Goal: Task Accomplishment & Management: Manage account settings

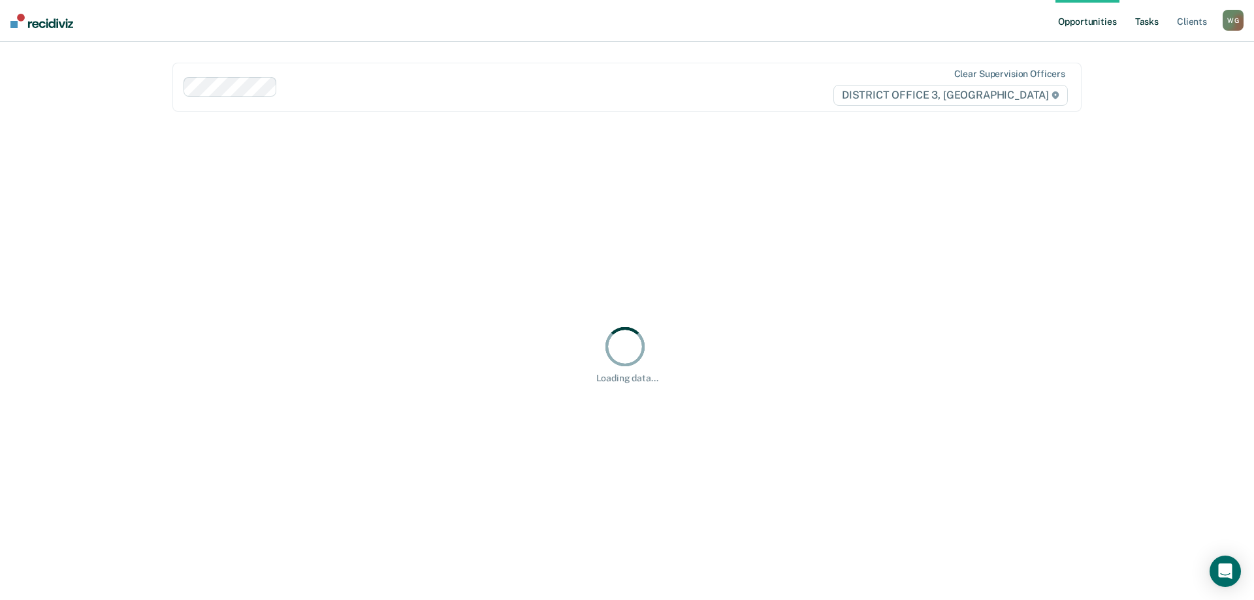
click at [1157, 20] on link "Tasks" at bounding box center [1146, 21] width 29 height 42
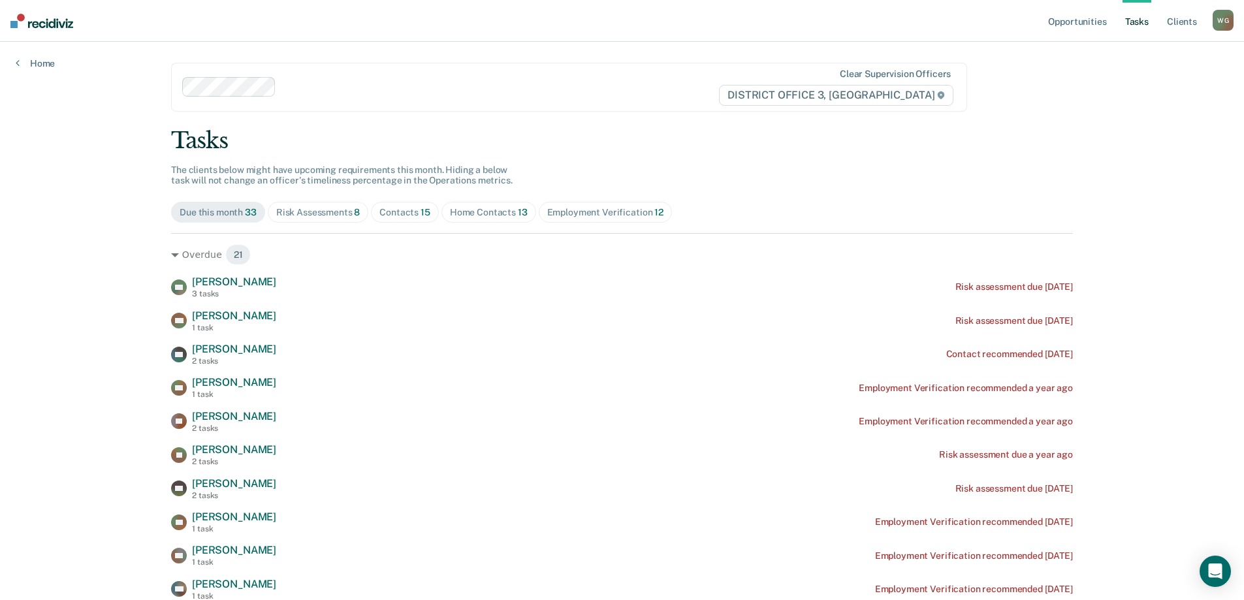
scroll to position [65, 0]
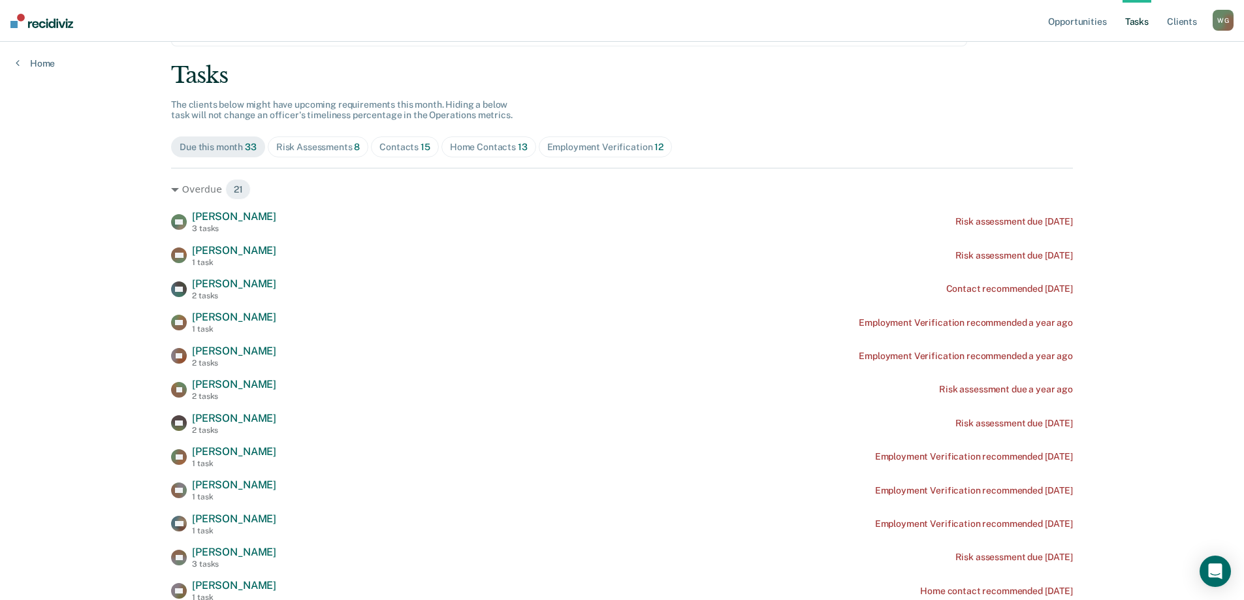
click at [458, 144] on div "Home Contacts 13" at bounding box center [489, 147] width 78 height 11
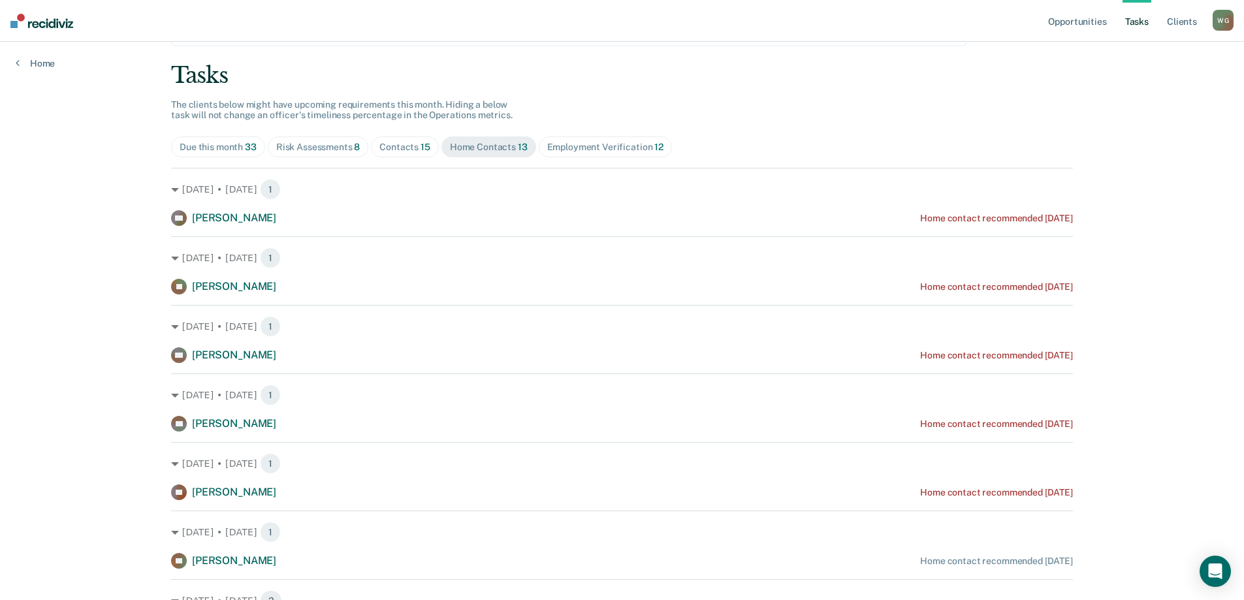
click at [586, 138] on span "Employment Verification 12" at bounding box center [605, 146] width 133 height 21
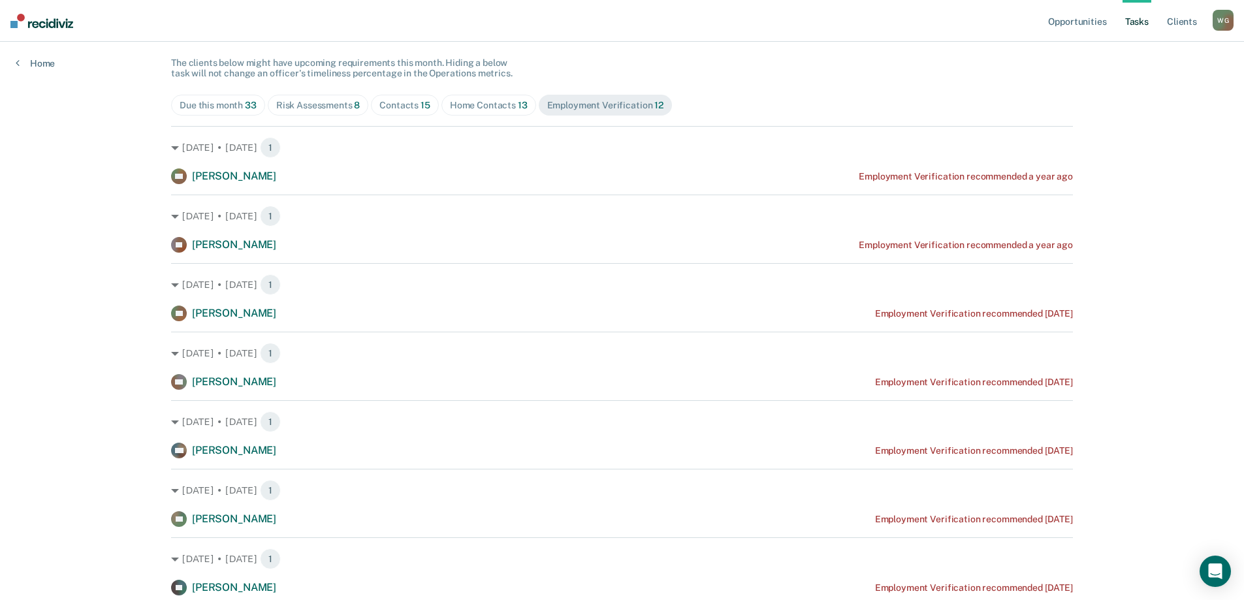
scroll to position [131, 0]
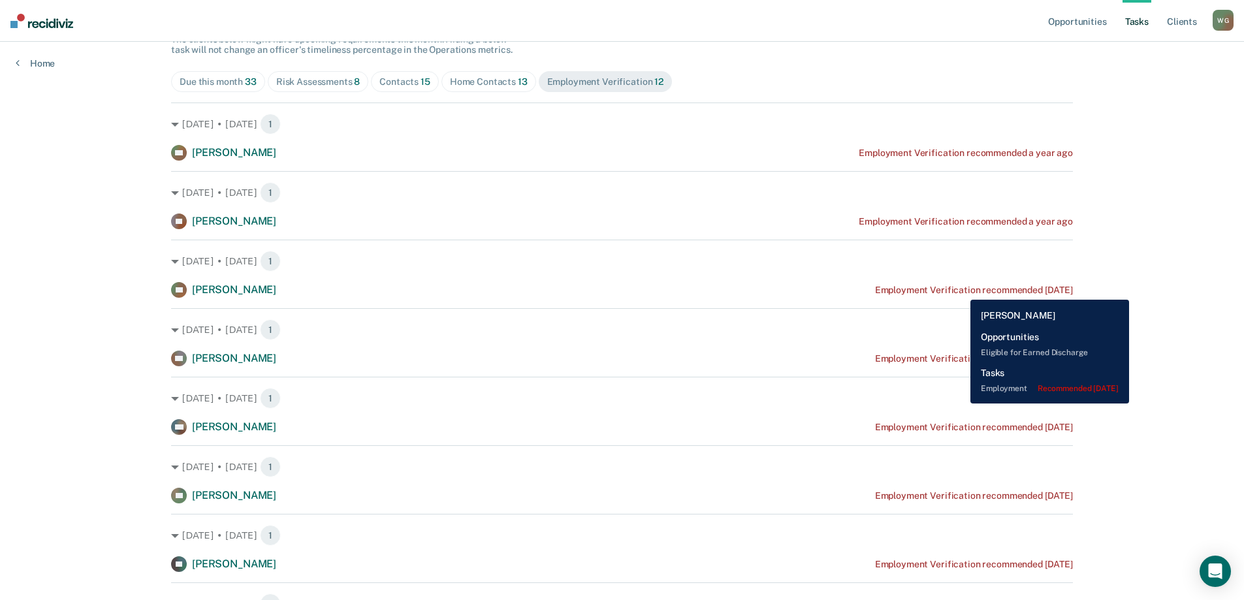
click at [961, 290] on div "Employment Verification recommended [DATE]" at bounding box center [974, 290] width 198 height 11
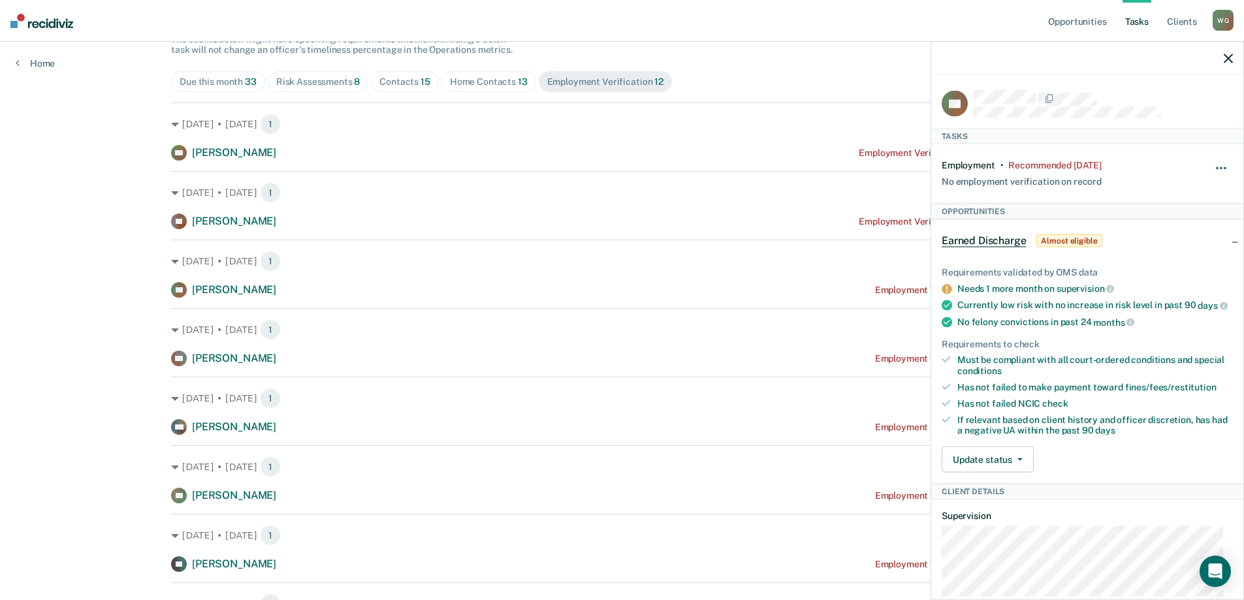
click at [1213, 165] on button "button" at bounding box center [1222, 175] width 22 height 21
click at [1156, 269] on button "90 days" at bounding box center [1186, 272] width 94 height 21
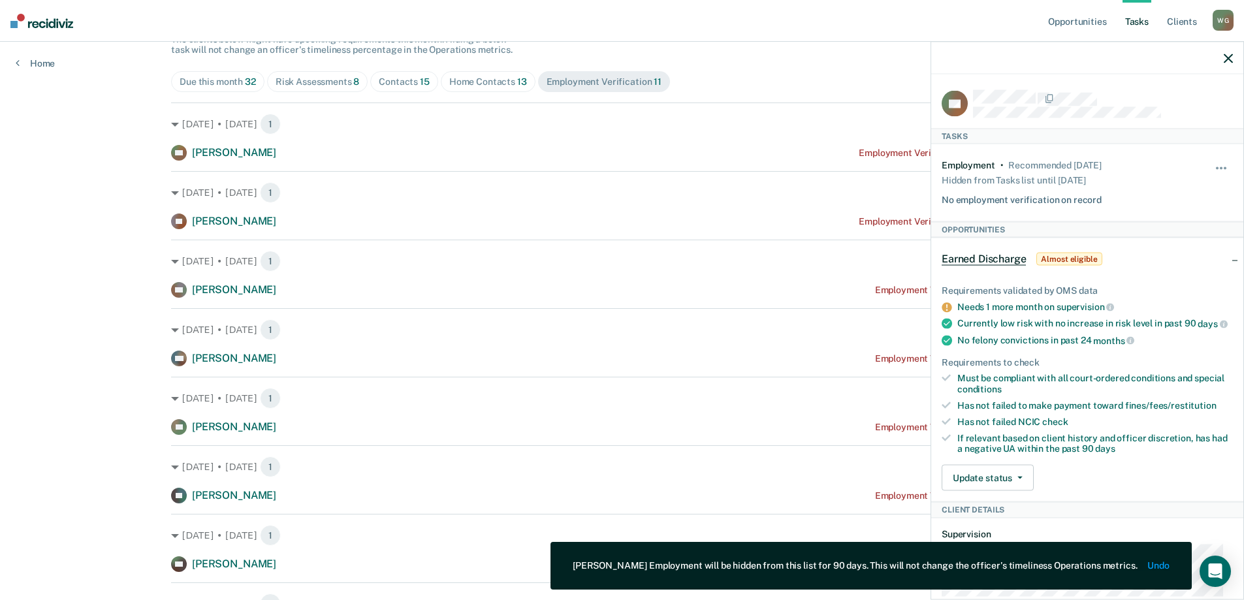
click at [1225, 56] on icon "button" at bounding box center [1228, 58] width 9 height 9
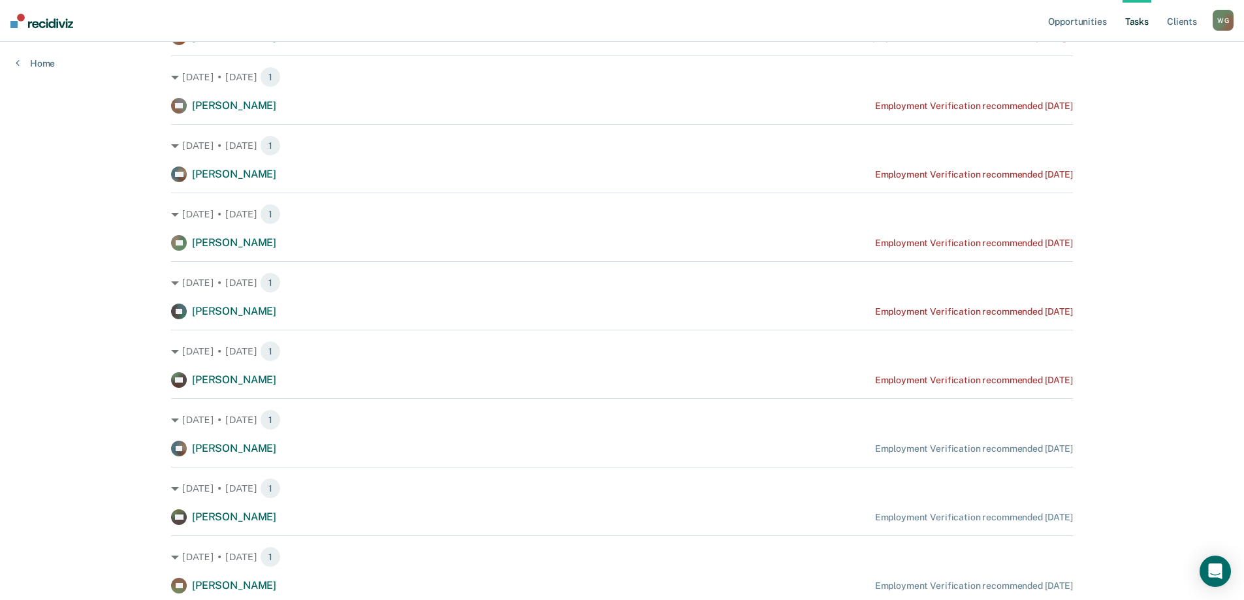
scroll to position [392, 0]
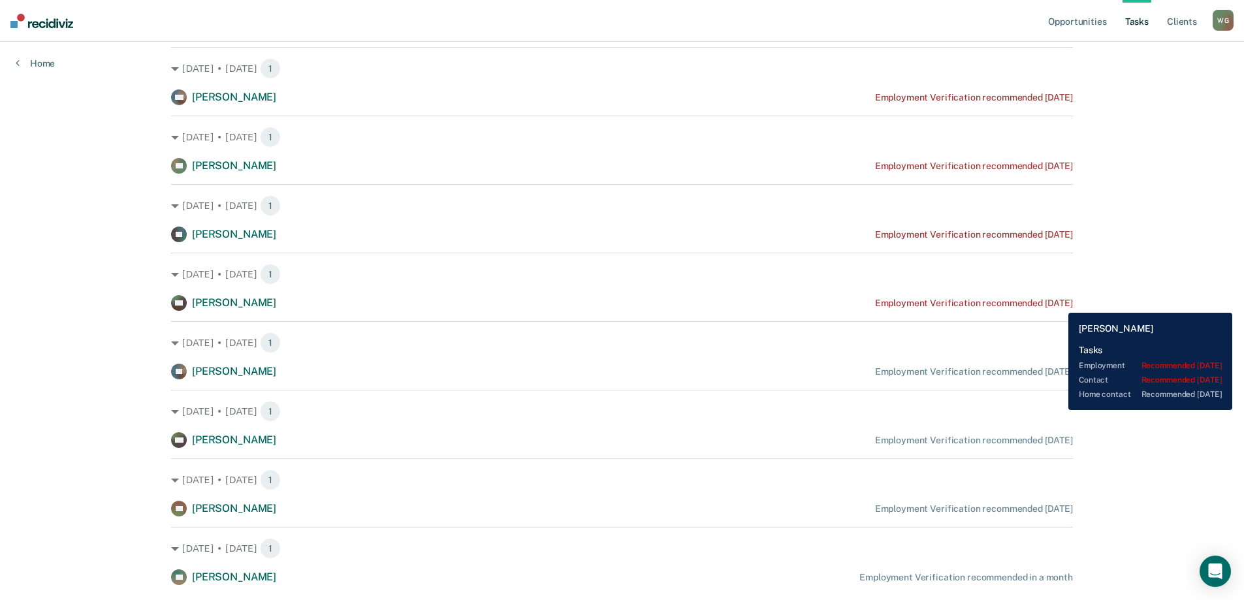
click at [1059, 303] on div "Employment Verification recommended [DATE]" at bounding box center [974, 303] width 198 height 11
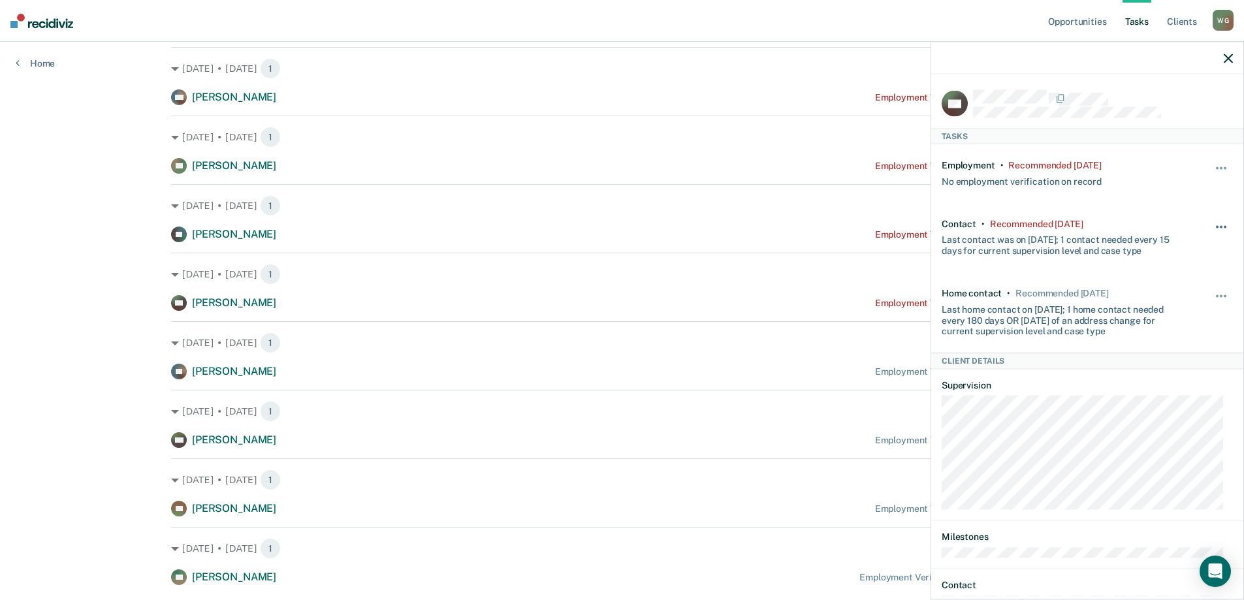
click at [1212, 223] on button "button" at bounding box center [1222, 233] width 22 height 21
click at [1159, 330] on button "90 days" at bounding box center [1186, 331] width 94 height 21
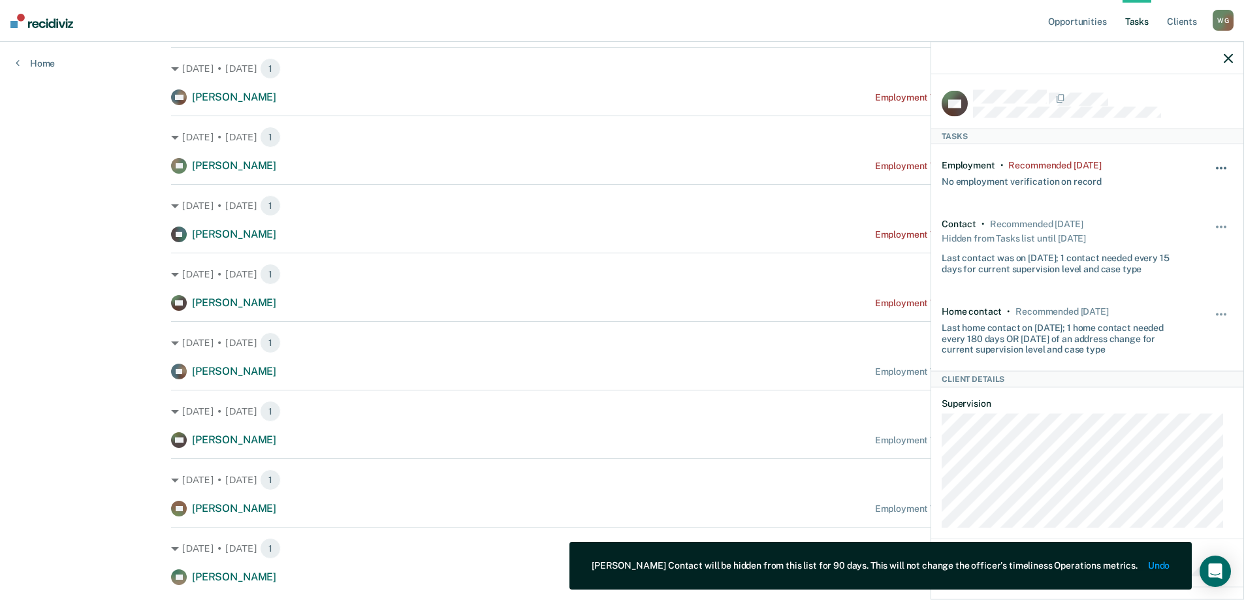
click at [1211, 169] on button "button" at bounding box center [1222, 175] width 22 height 21
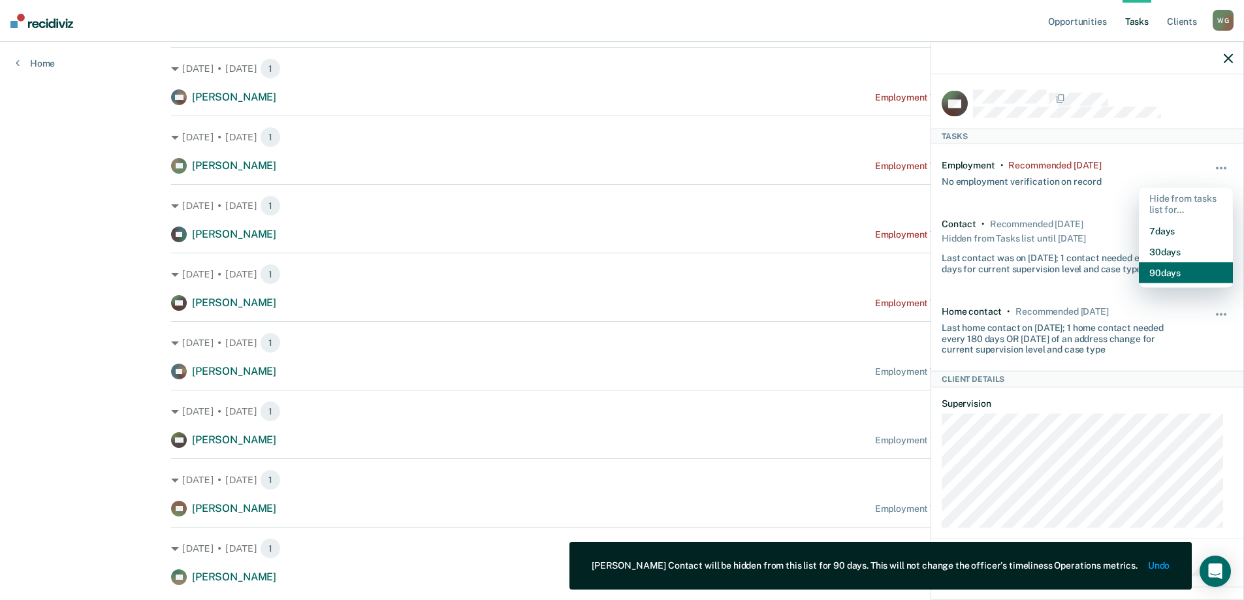
click at [1162, 270] on button "90 days" at bounding box center [1186, 272] width 94 height 21
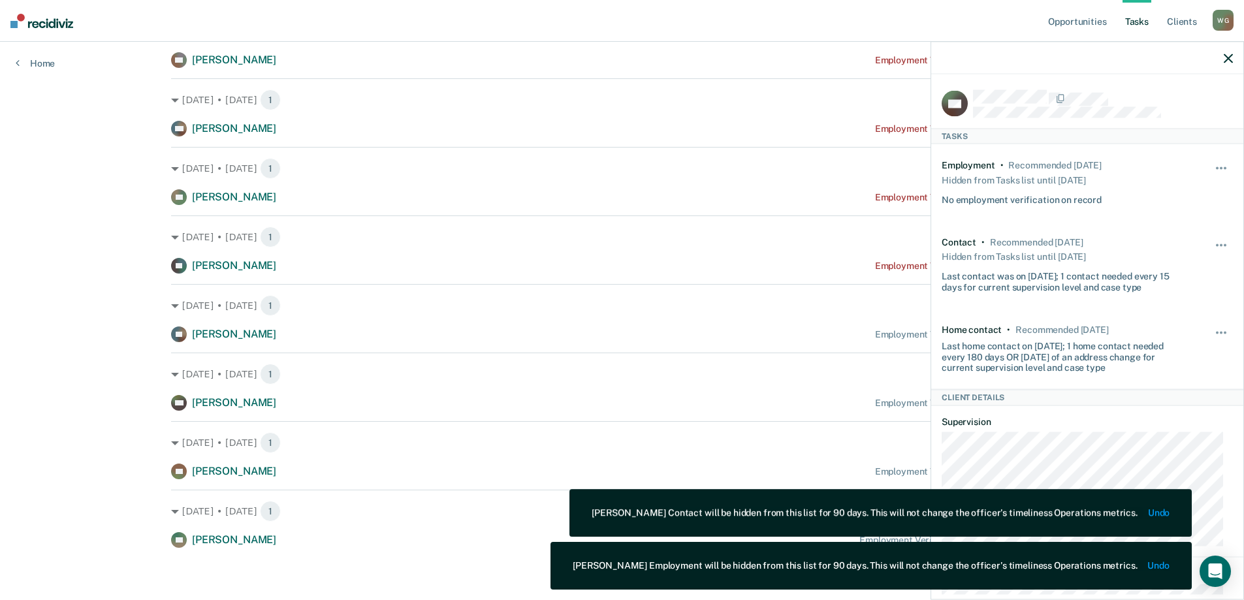
scroll to position [360, 0]
click at [1226, 56] on icon "button" at bounding box center [1228, 58] width 9 height 9
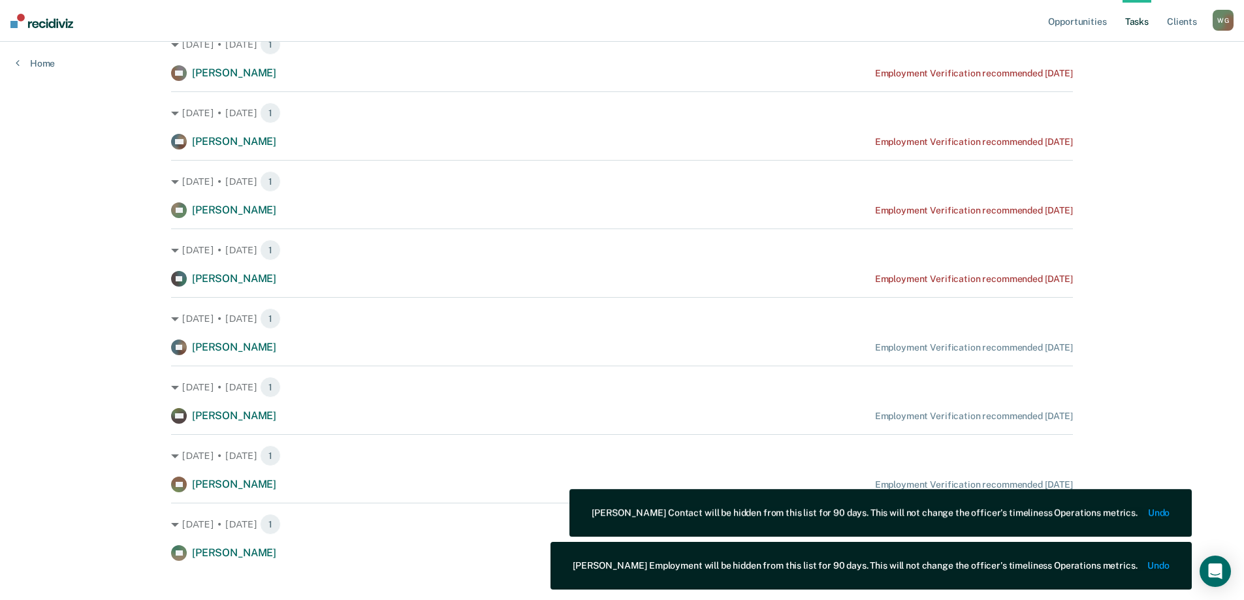
scroll to position [0, 0]
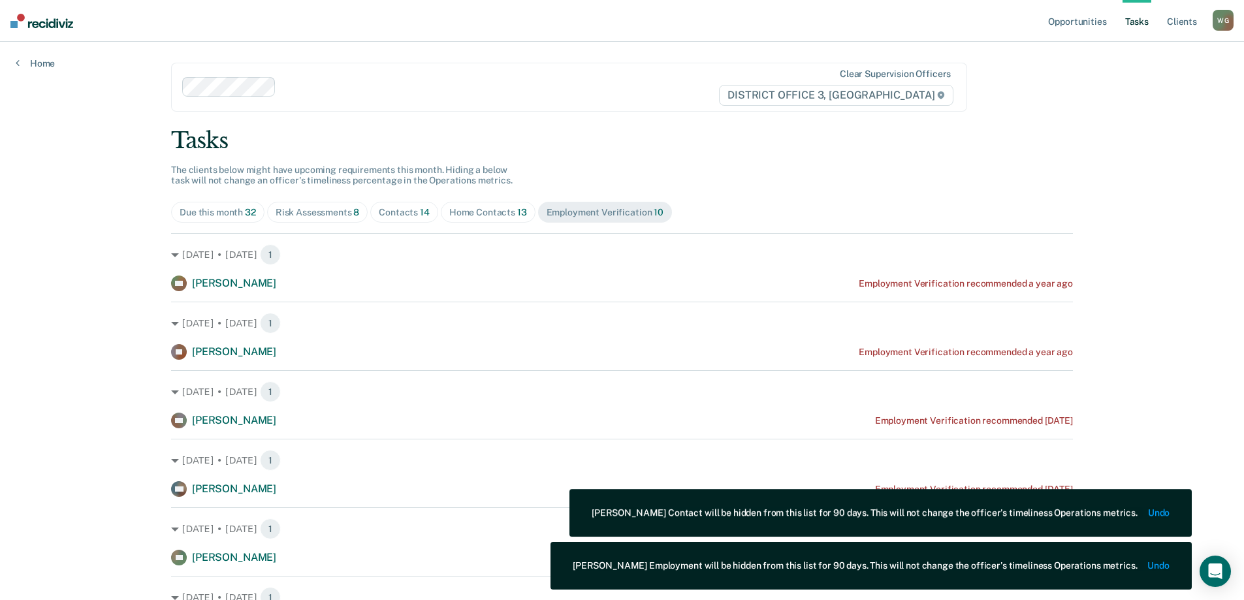
click at [404, 215] on div "Contacts 14" at bounding box center [404, 212] width 51 height 11
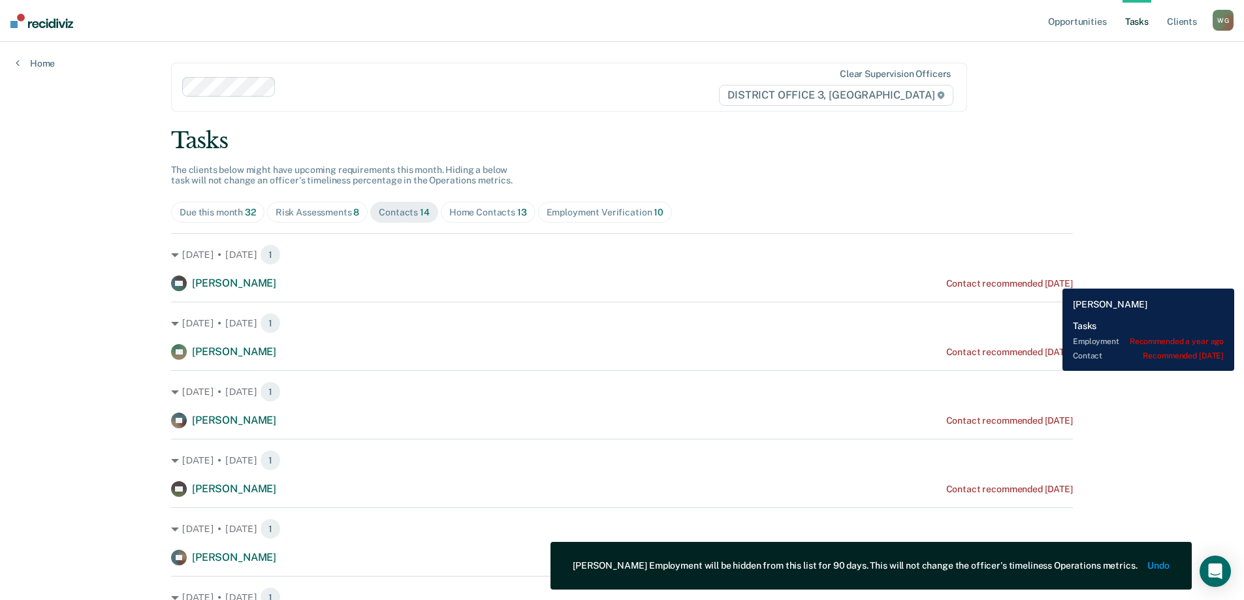
click at [1053, 279] on div "Contact recommended [DATE]" at bounding box center [1009, 283] width 127 height 11
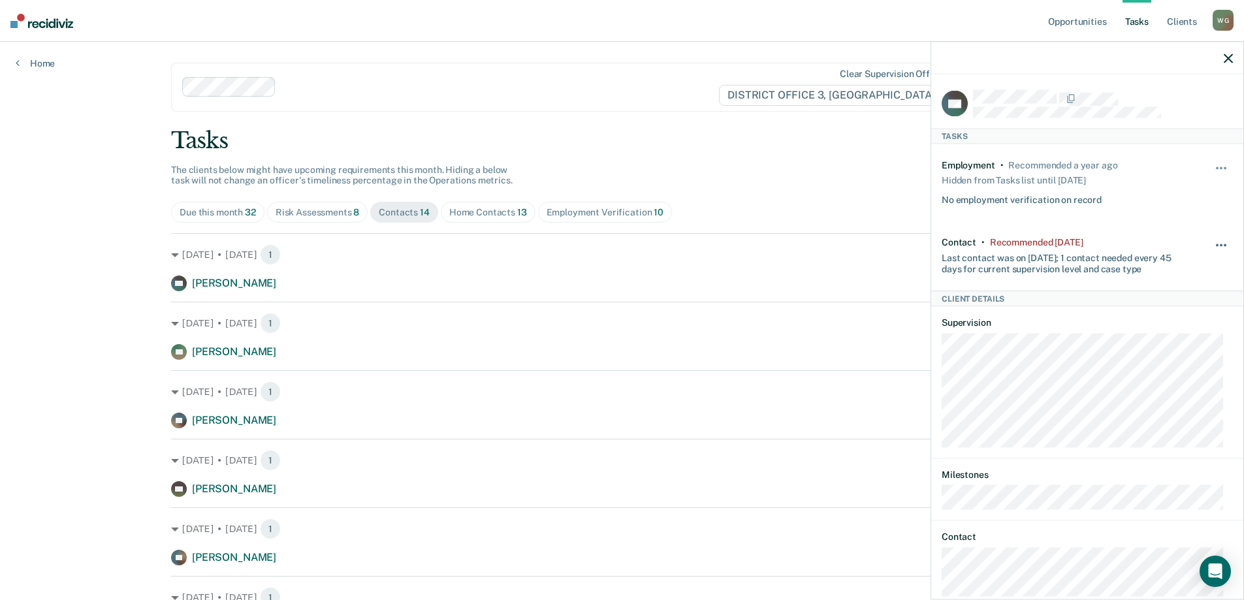
click at [1211, 244] on button "button" at bounding box center [1222, 251] width 22 height 21
click at [1153, 324] on button "30 days" at bounding box center [1186, 328] width 94 height 21
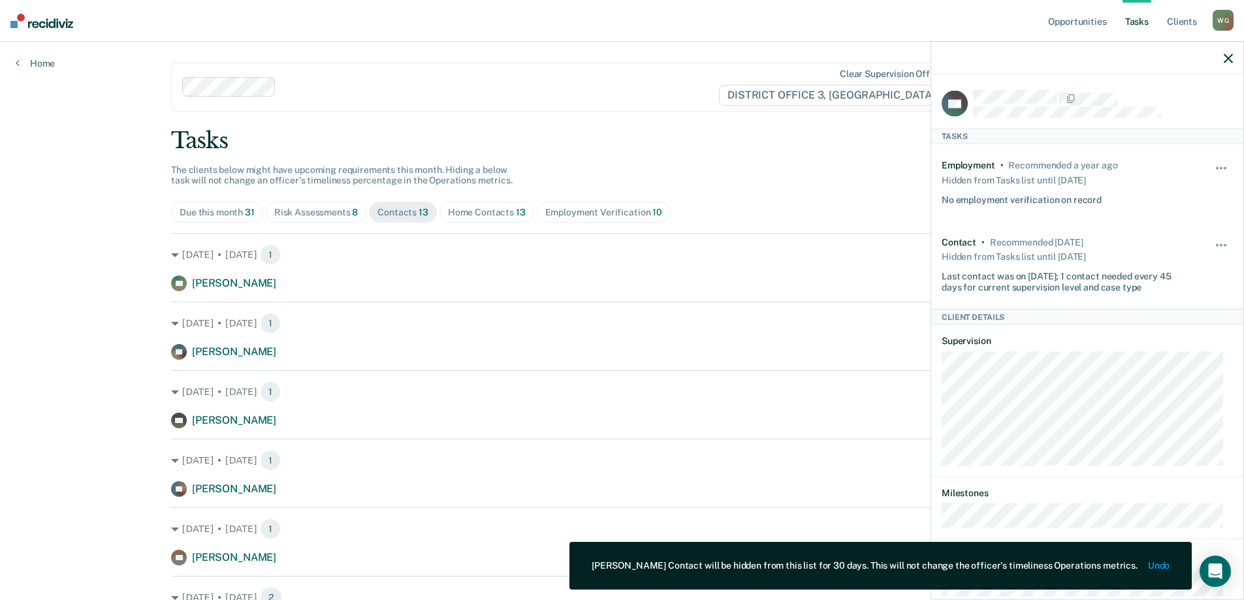
click at [1229, 54] on icon "button" at bounding box center [1228, 58] width 9 height 9
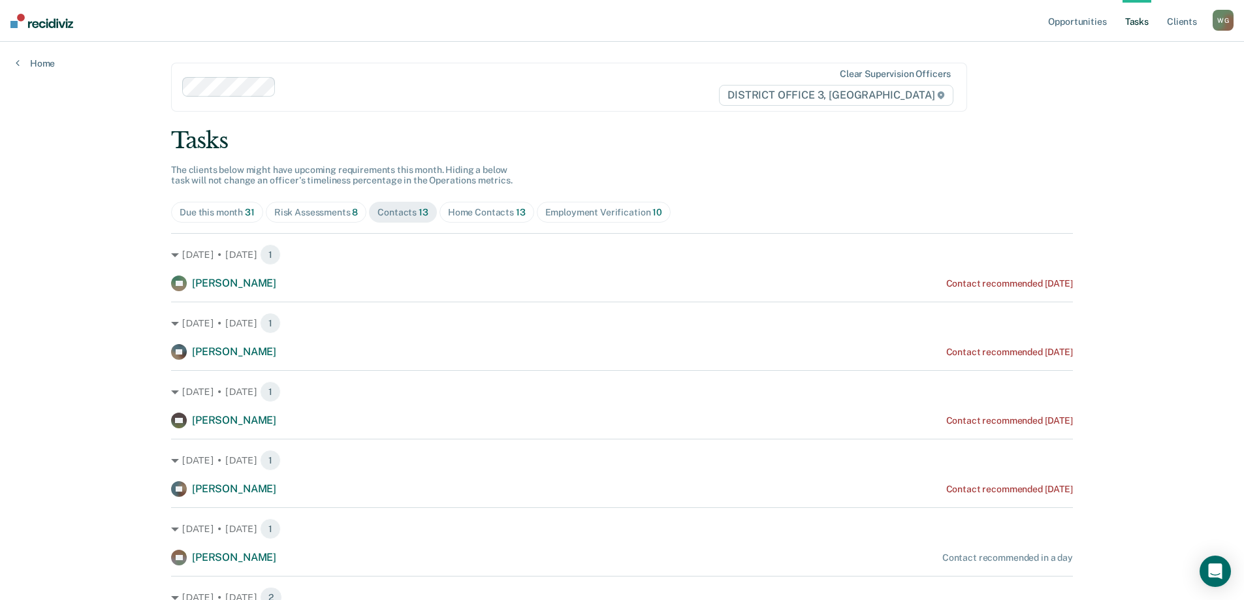
click at [323, 214] on div "Risk Assessments 8" at bounding box center [316, 212] width 84 height 11
click at [469, 214] on div "Home Contacts 13" at bounding box center [487, 212] width 78 height 11
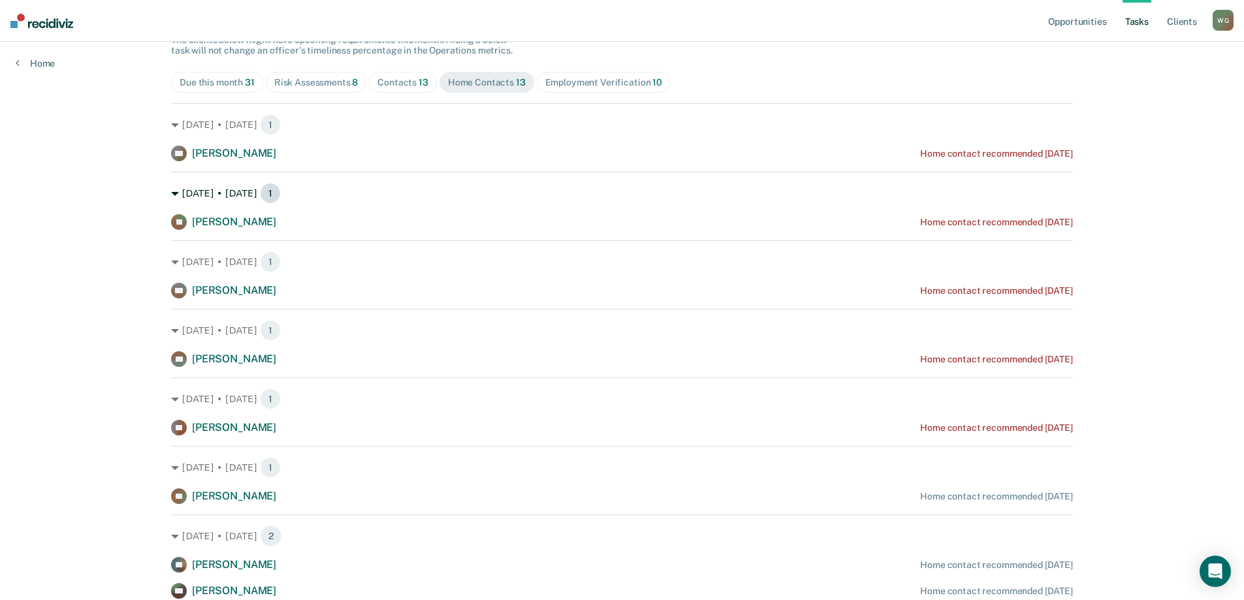
scroll to position [131, 0]
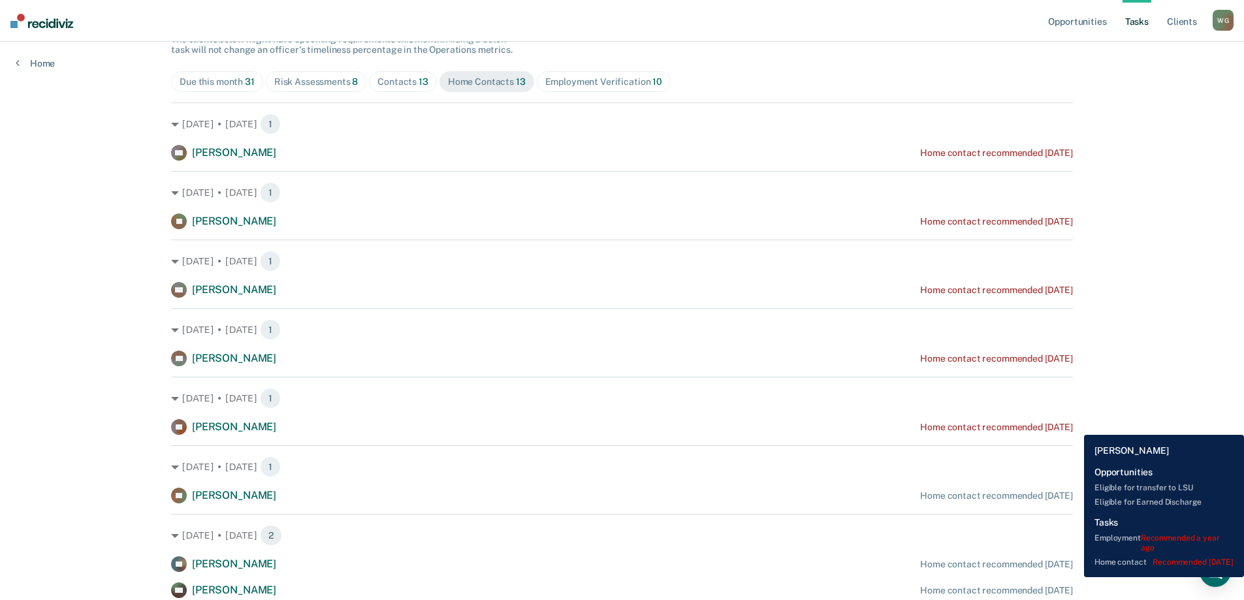
click at [1073, 425] on div "Home contact recommended [DATE]" at bounding box center [996, 427] width 153 height 11
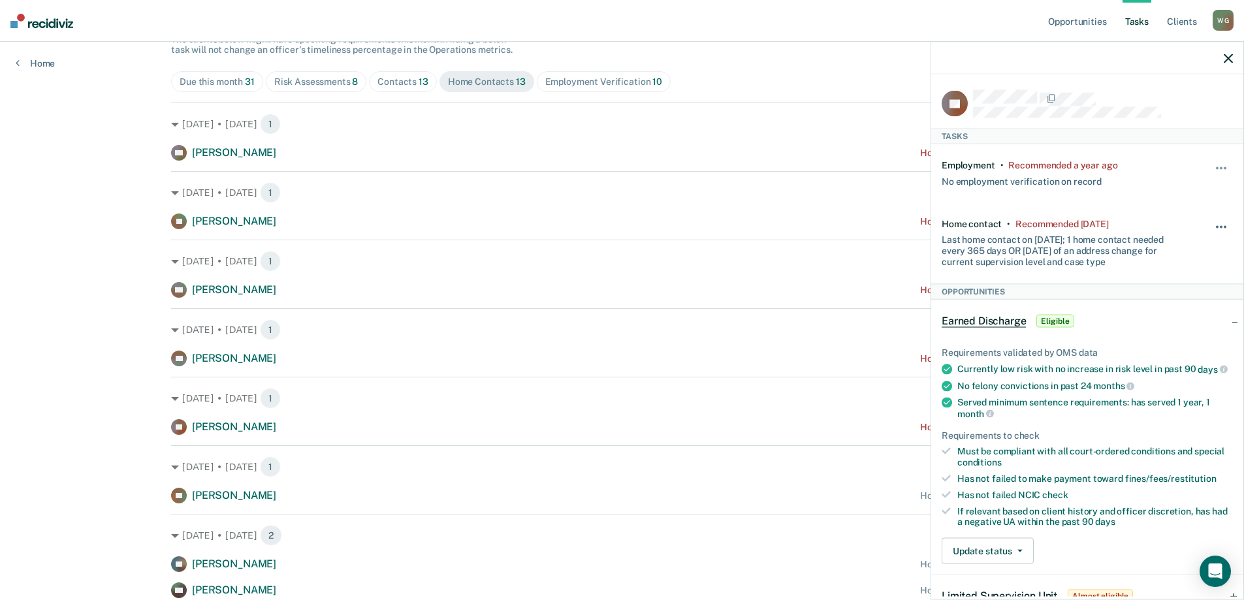
click at [1215, 223] on button "button" at bounding box center [1222, 233] width 22 height 21
click at [1152, 303] on button "30 days" at bounding box center [1186, 310] width 94 height 21
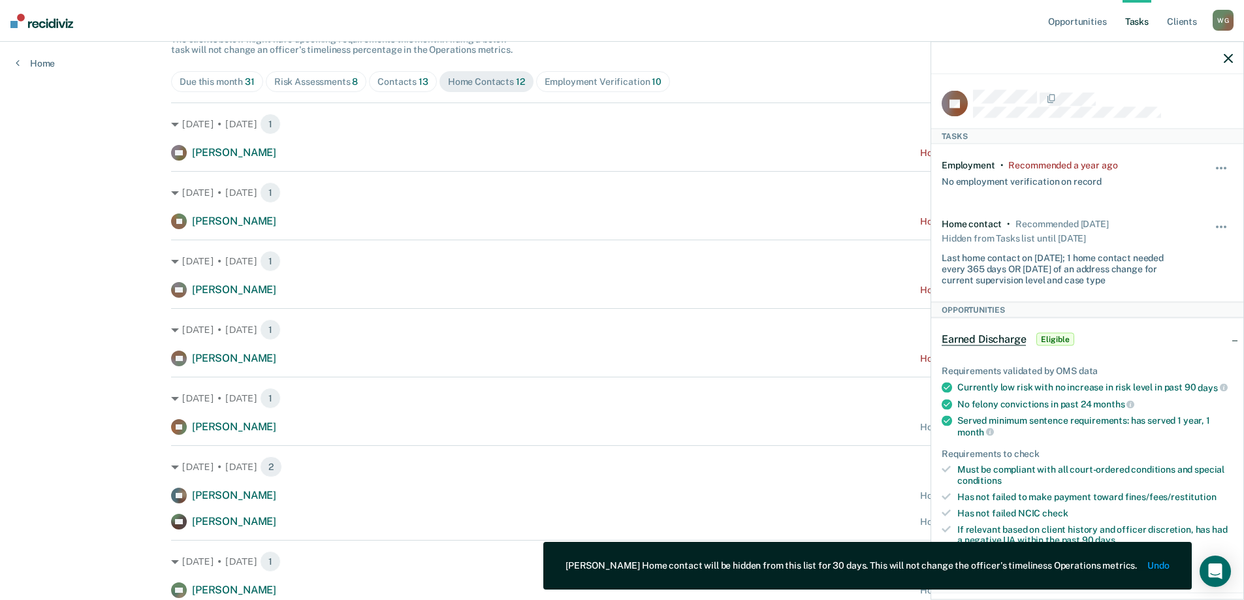
click at [1227, 54] on icon "button" at bounding box center [1228, 58] width 9 height 9
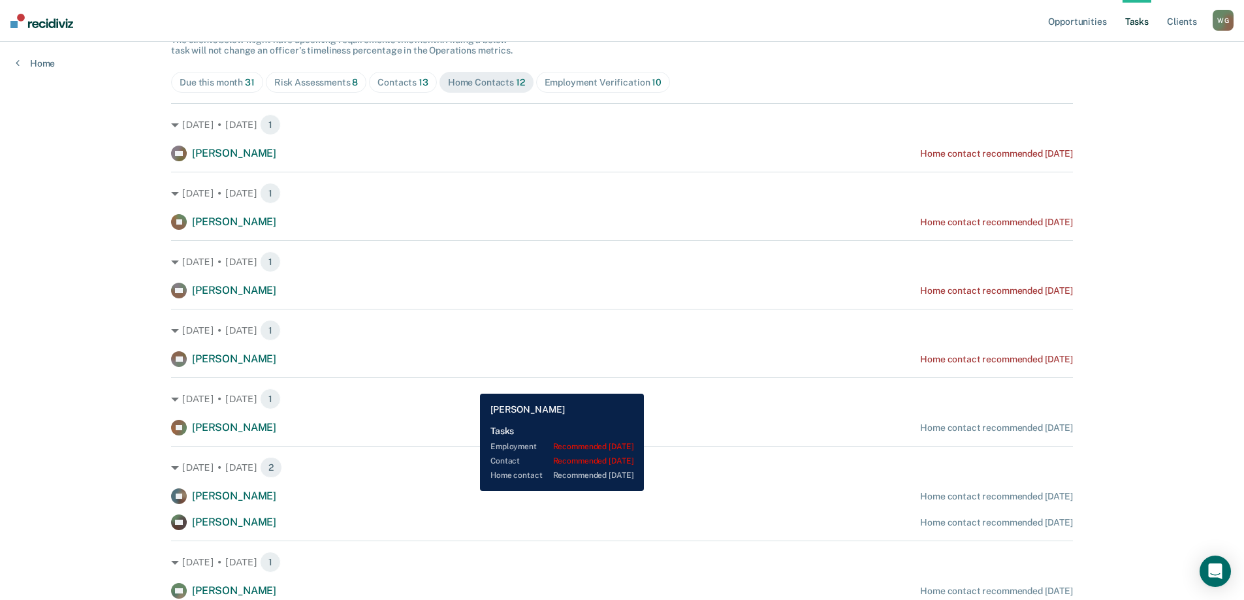
scroll to position [0, 0]
